Goal: Transaction & Acquisition: Purchase product/service

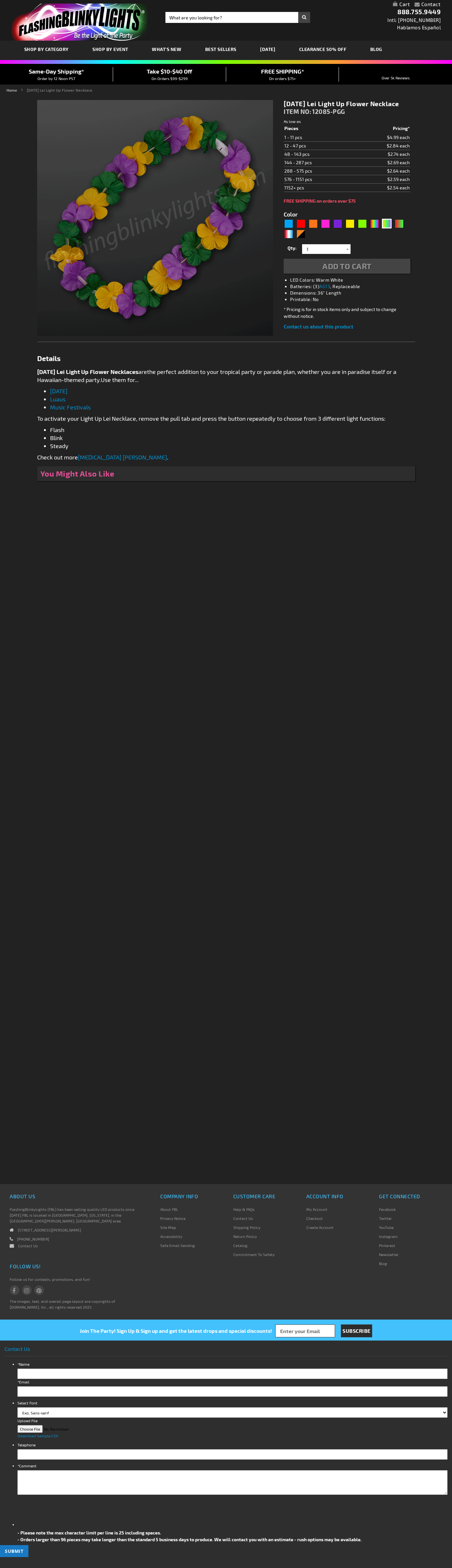
type input "5638"
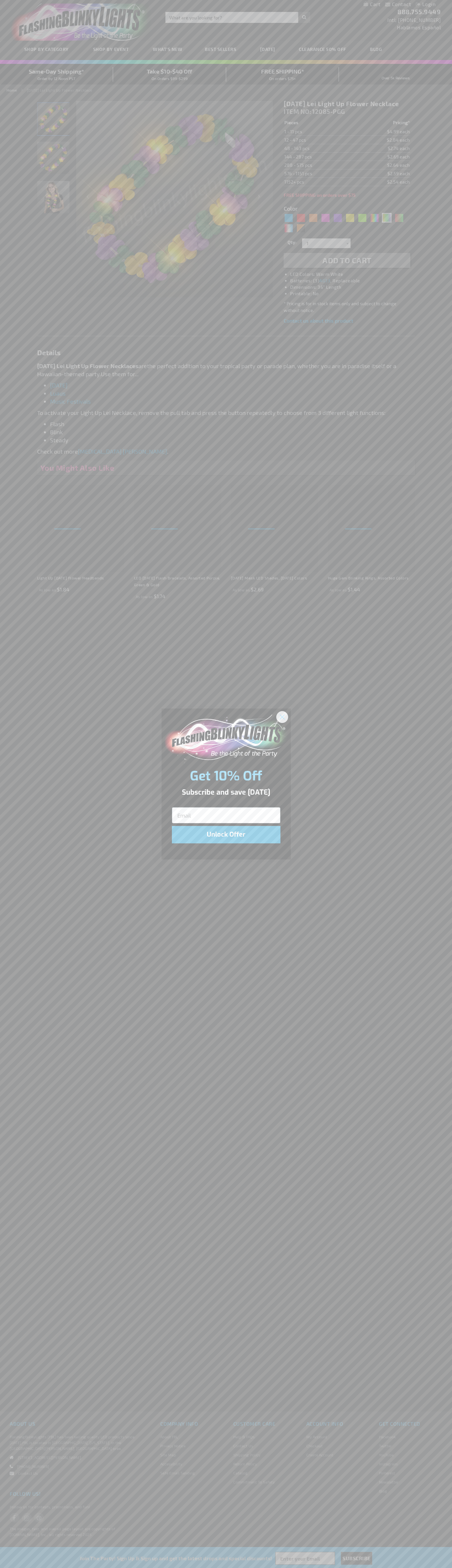
click at [282, 716] on icon "Close dialog" at bounding box center [281, 716] width 4 height 4
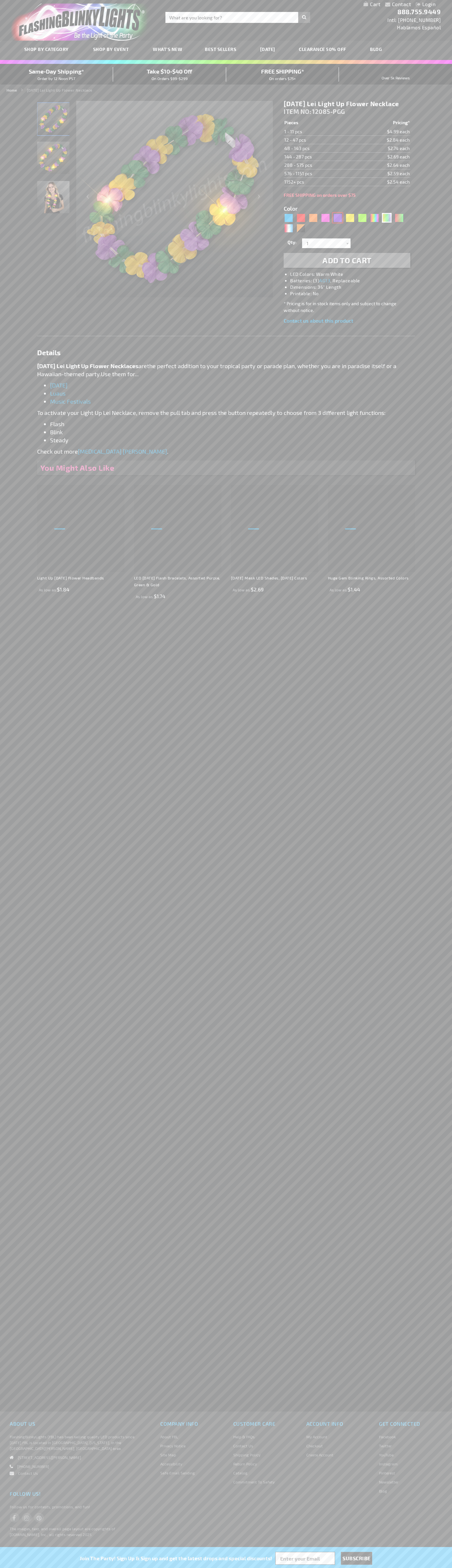
click at [337, 223] on div "Purple" at bounding box center [337, 218] width 10 height 10
type input "5640"
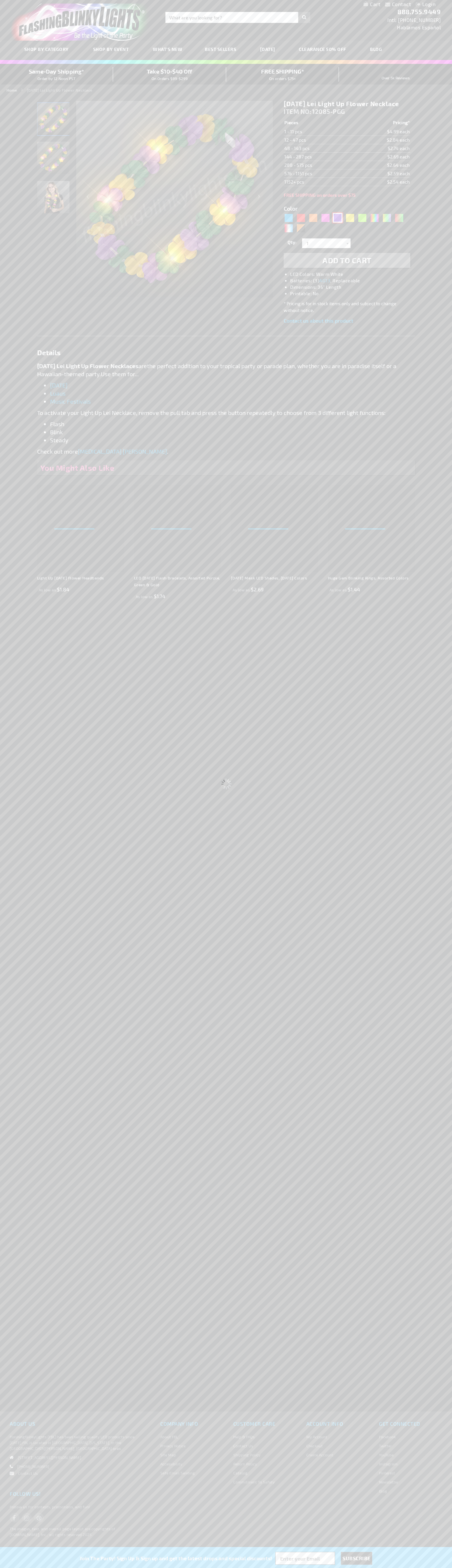
type input "12085-PR"
type input "Customize - Light Up Purple Lei Flower Necklaces - ITEM NO: 12085-PR"
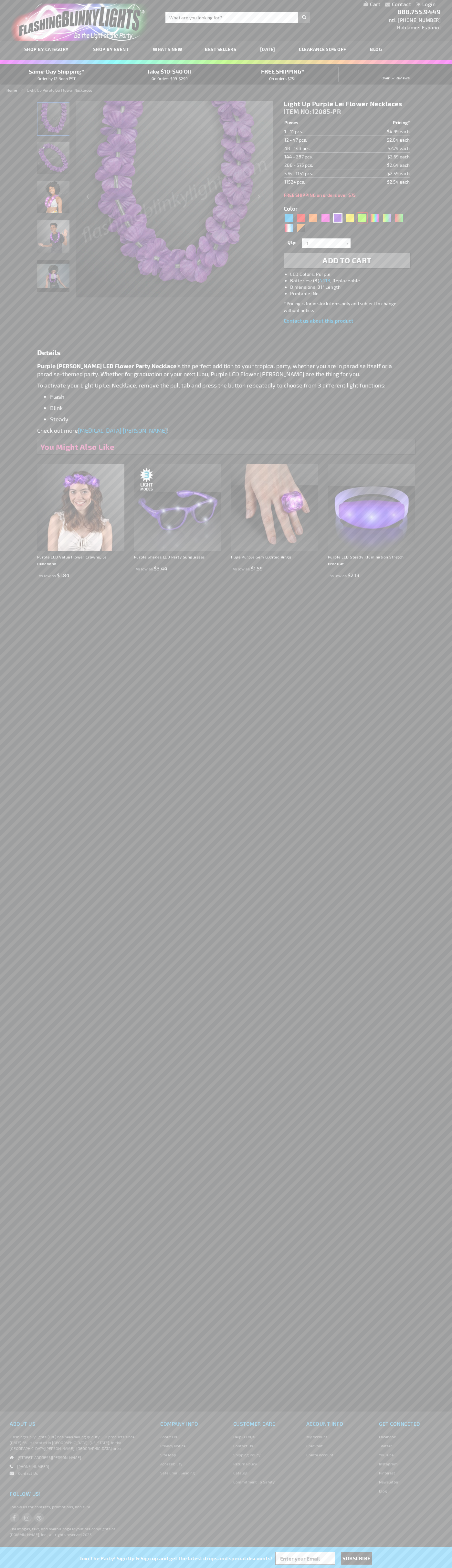
click at [362, 218] on div "Green" at bounding box center [362, 218] width 10 height 10
type input "5648"
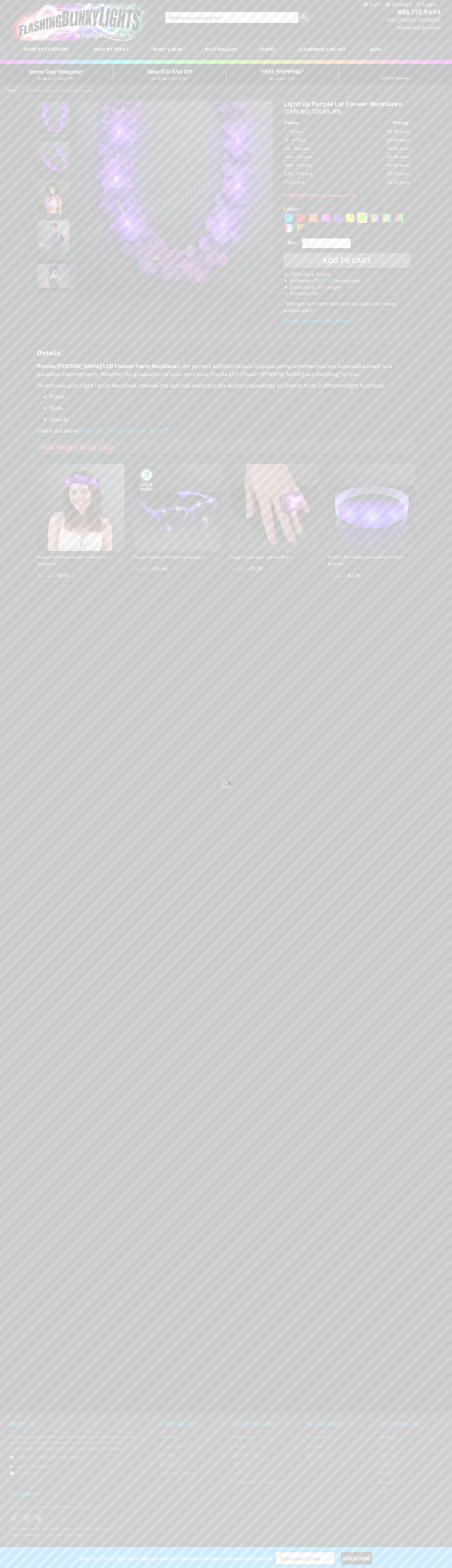
type input "12085-GN"
type input "Customize - Light Up Green Lei Flower Necklaces - ITEM NO: 12085-GN"
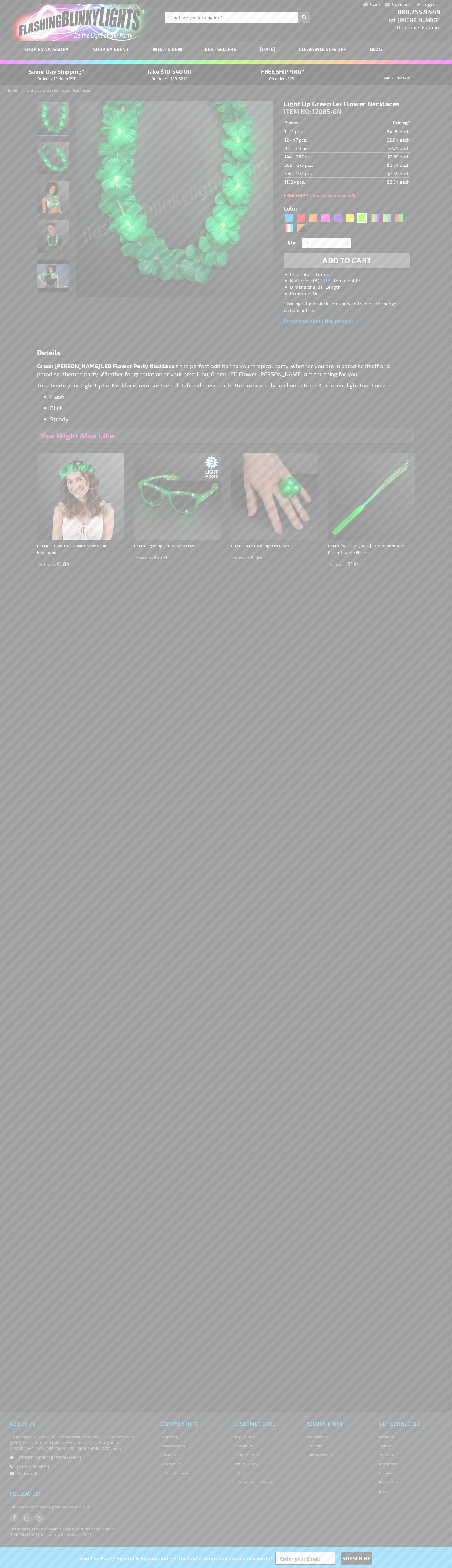
click at [347, 261] on span "Add to Cart" at bounding box center [347, 260] width 49 height 9
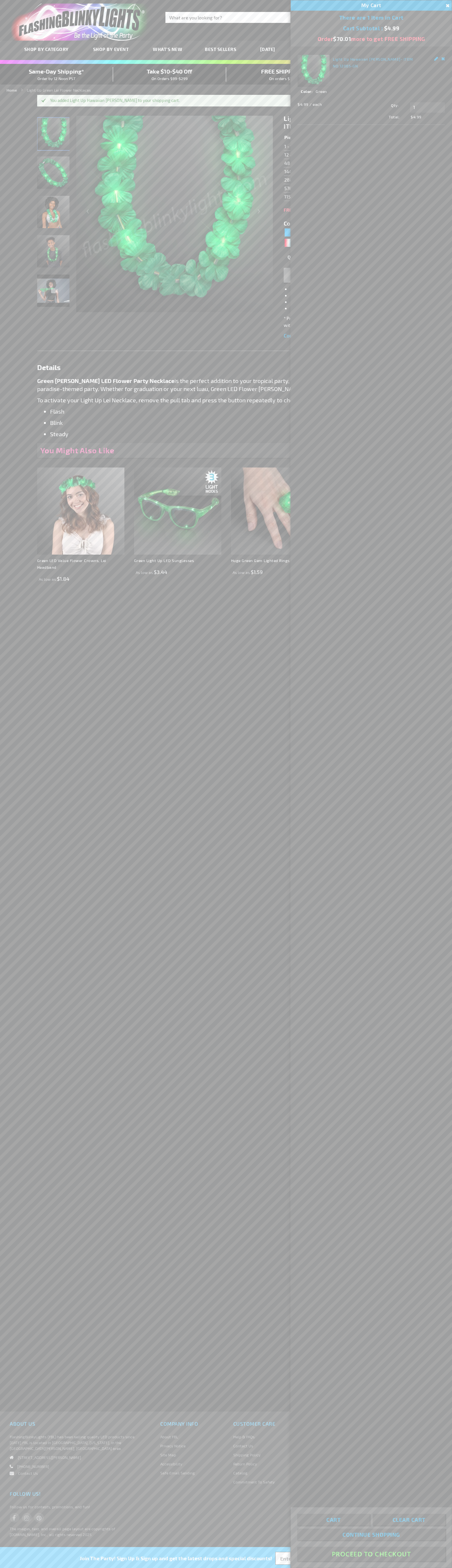
click at [371, 1554] on button "Proceed To Checkout" at bounding box center [371, 1554] width 148 height 15
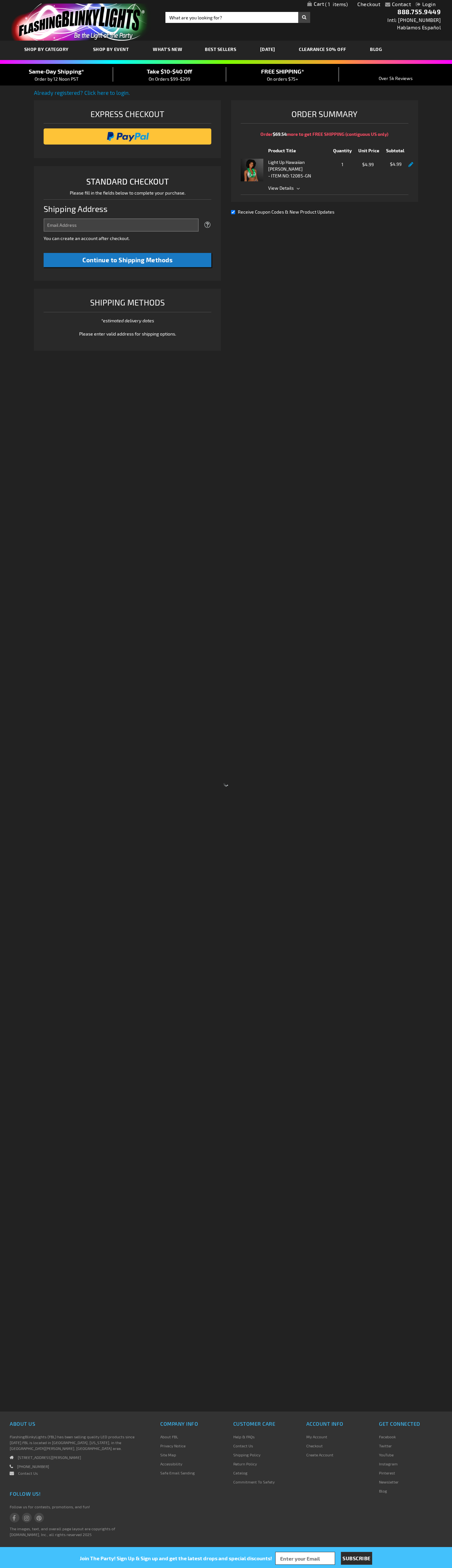
select select "US"
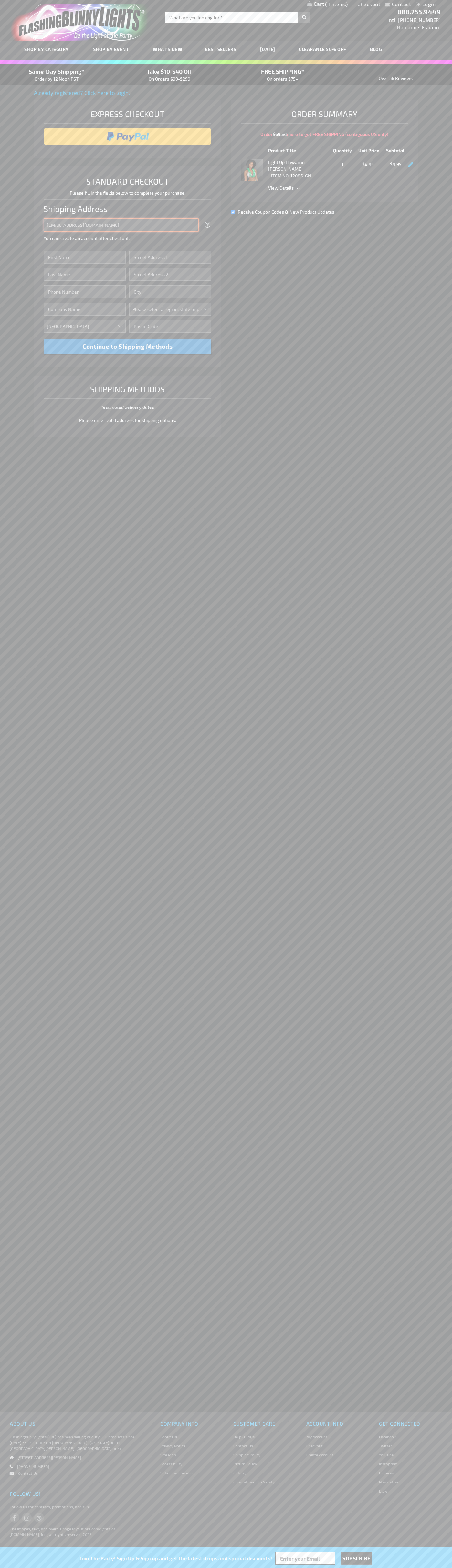
type input "johnsmith005@storebotmail.joonix.net"
type input "John"
type input "4581 Webb Street"
type input "First floor"
type input "pryor"
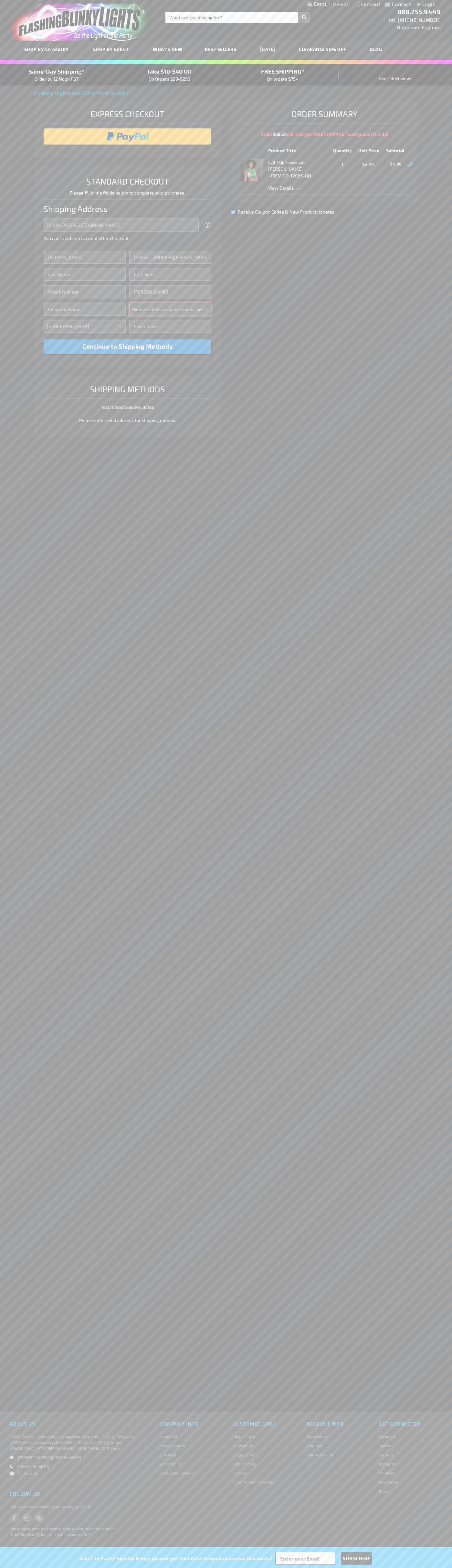
select select "48"
type input "74361"
type input "Smith"
type input "6502530000"
type input "John Smith"
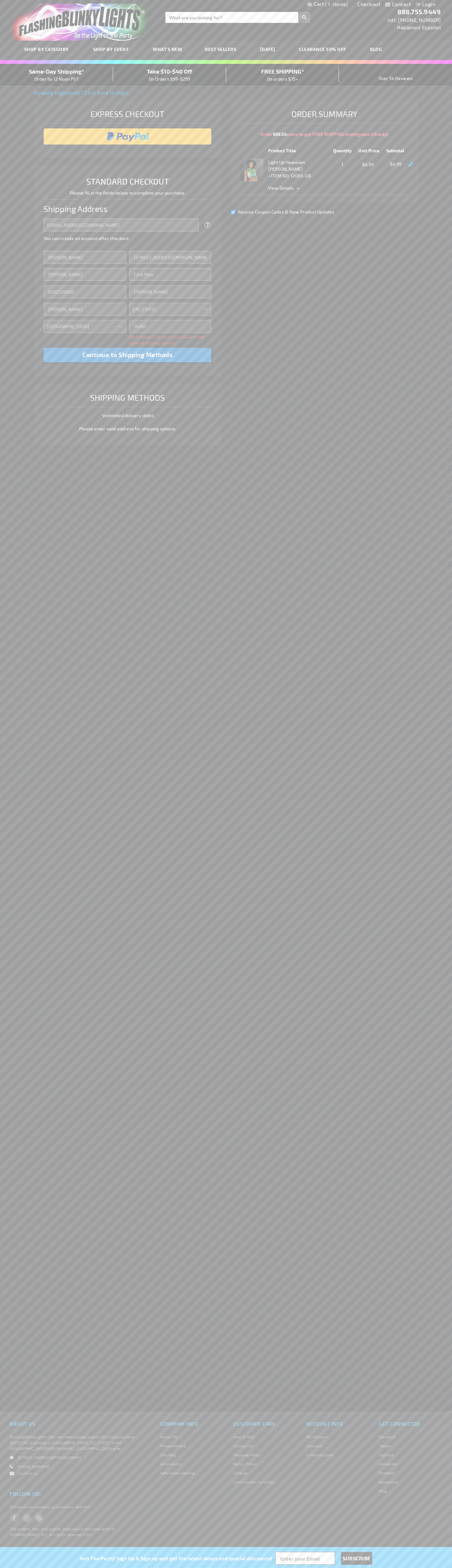
click at [57, 75] on div "Same-Day Shipping* Order by 12 Noon PST" at bounding box center [57, 74] width 113 height 15
click at [127, 136] on input "image" at bounding box center [127, 136] width 161 height 13
